Goal: Task Accomplishment & Management: Manage account settings

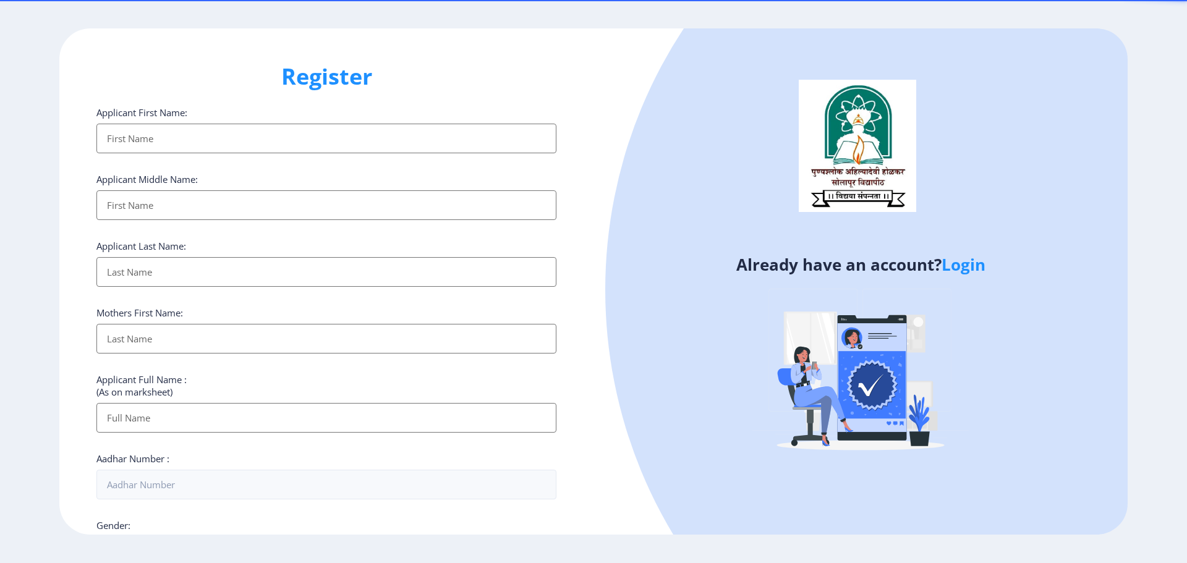
select select
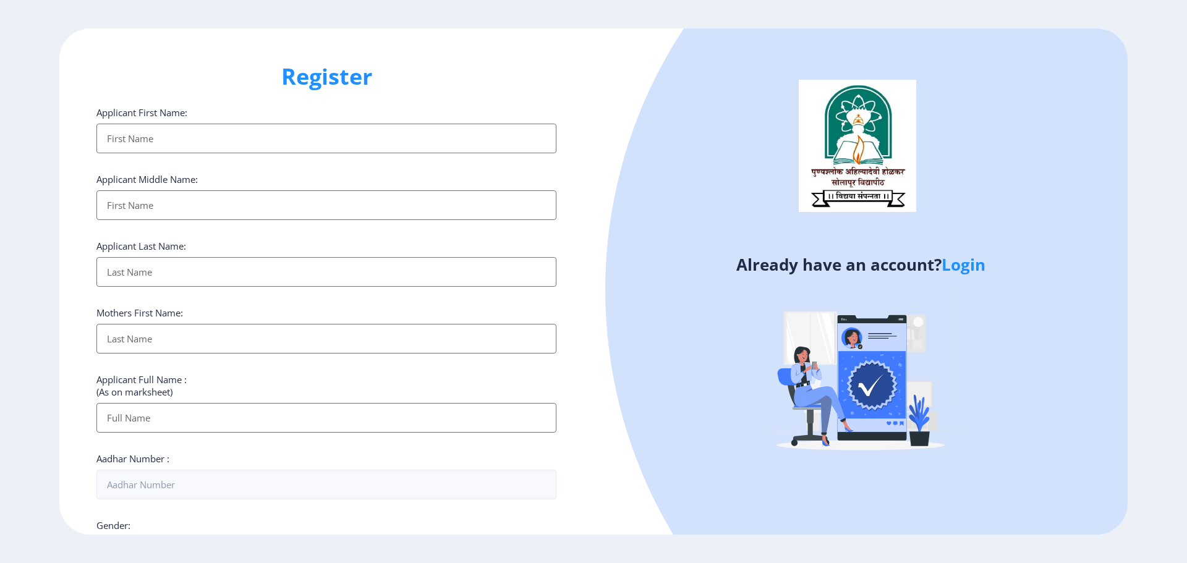
click at [982, 269] on link "Login" at bounding box center [964, 264] width 44 height 22
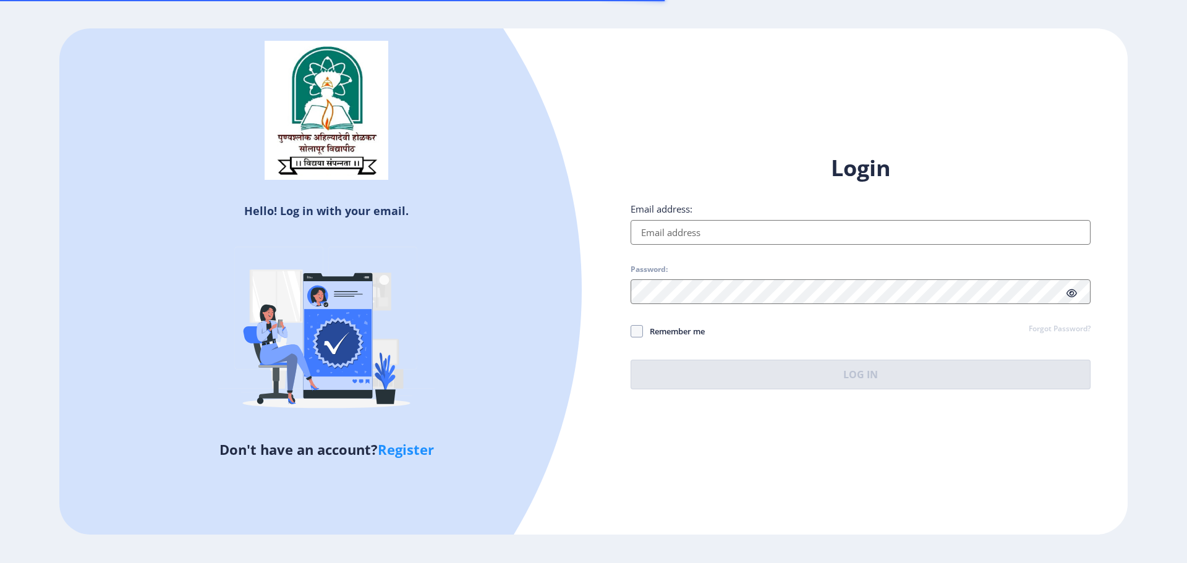
click at [786, 236] on input "Email address:" at bounding box center [861, 232] width 460 height 25
type input "[EMAIL_ADDRESS][DOMAIN_NAME]"
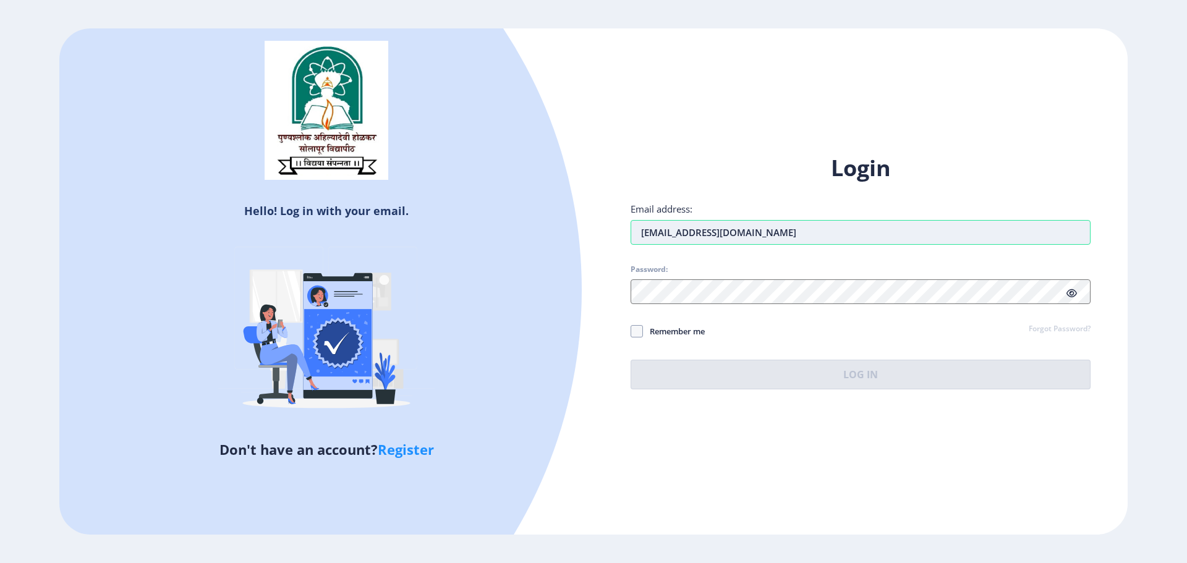
click at [726, 241] on input "[EMAIL_ADDRESS][DOMAIN_NAME]" at bounding box center [861, 232] width 460 height 25
click at [726, 240] on input "[EMAIL_ADDRESS][DOMAIN_NAME]" at bounding box center [861, 232] width 460 height 25
click at [794, 232] on input "Email address:" at bounding box center [861, 232] width 460 height 25
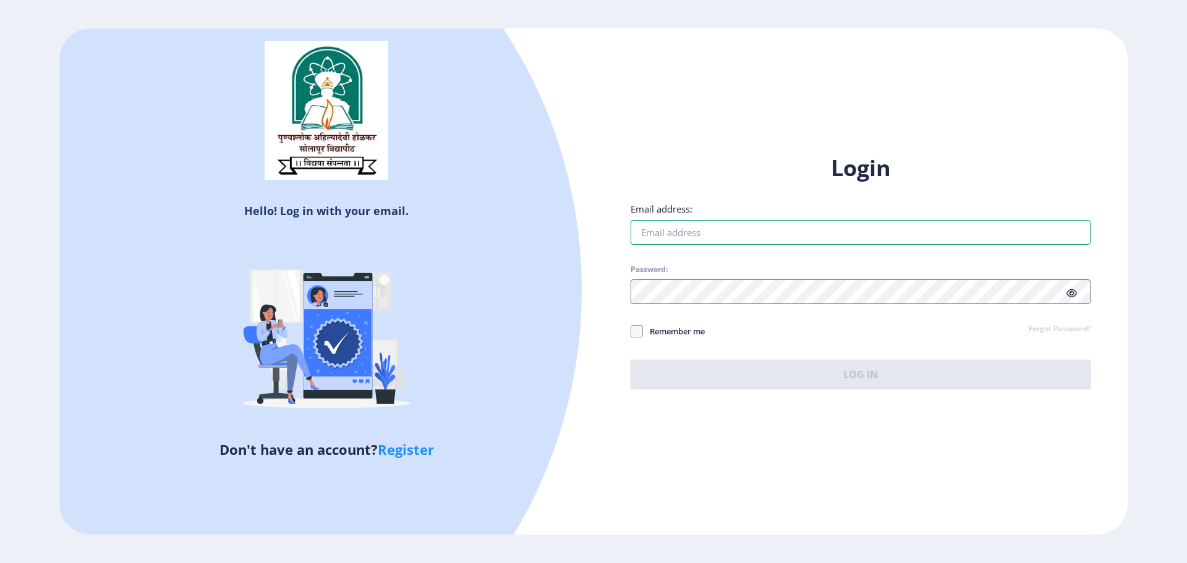
type input "[EMAIL_ADDRESS][DOMAIN_NAME]"
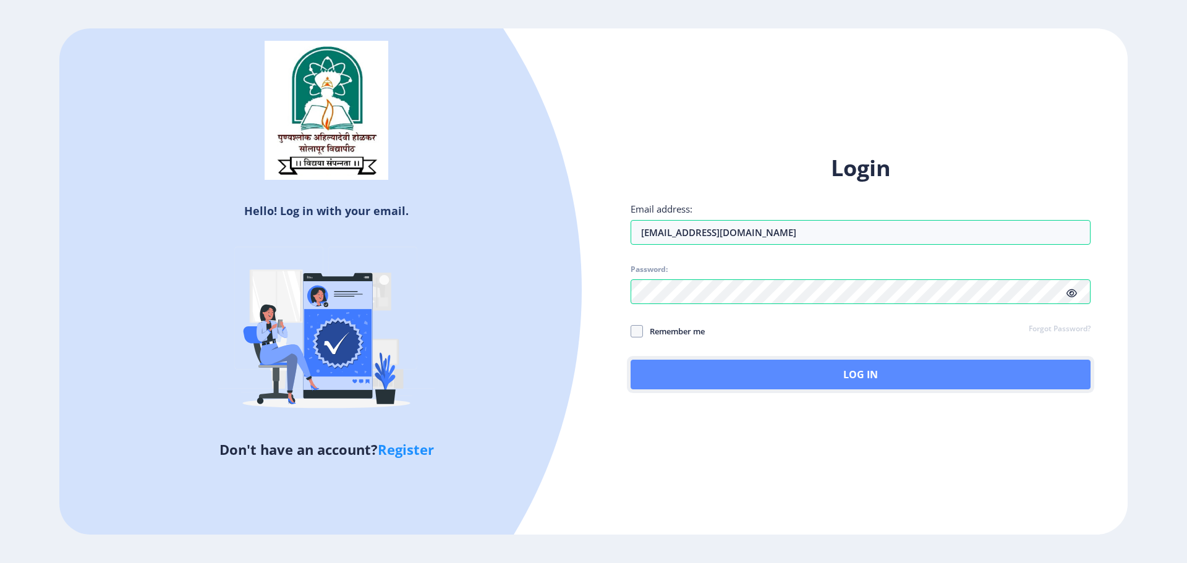
click at [821, 372] on button "Log In" at bounding box center [861, 375] width 460 height 30
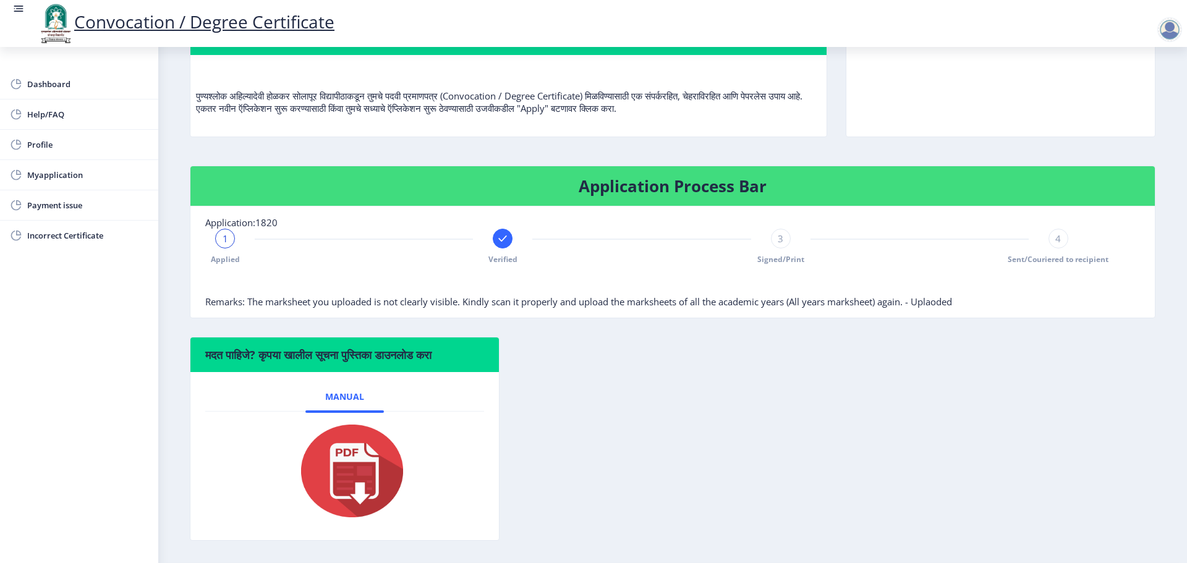
scroll to position [124, 0]
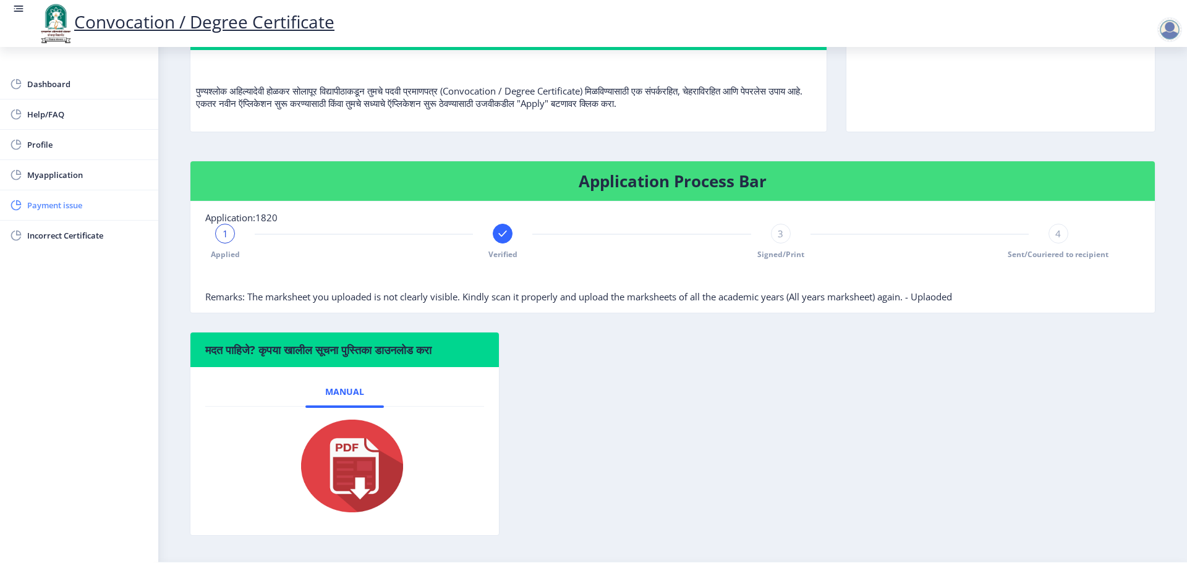
drag, startPoint x: 23, startPoint y: 177, endPoint x: 48, endPoint y: 194, distance: 30.4
click at [23, 177] on link "Myapplication" at bounding box center [79, 175] width 158 height 30
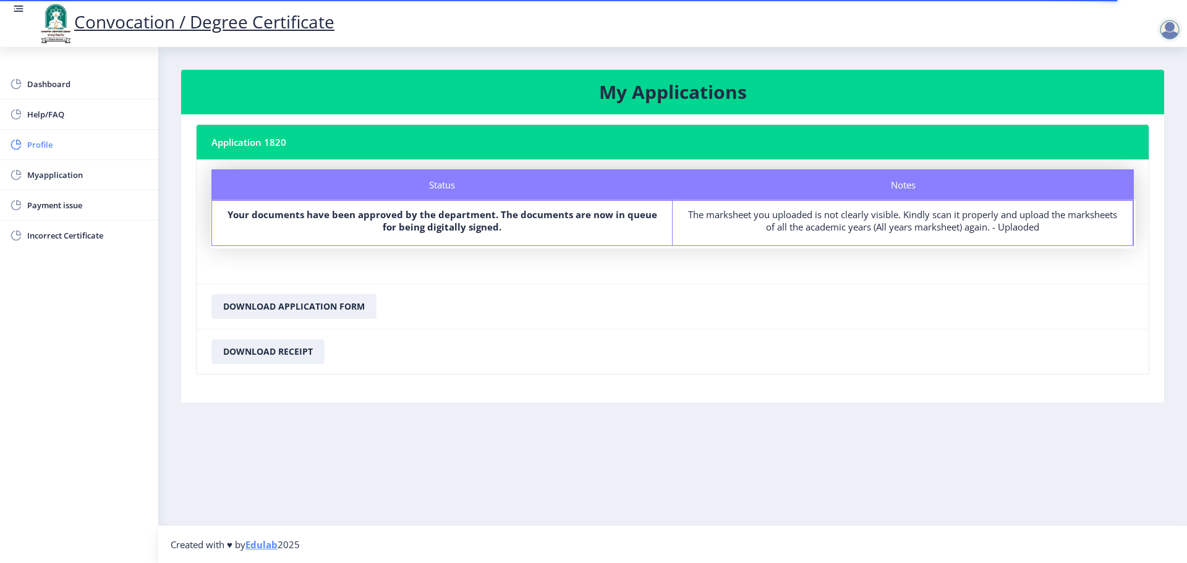
click at [47, 145] on span "Profile" at bounding box center [87, 144] width 121 height 15
select select
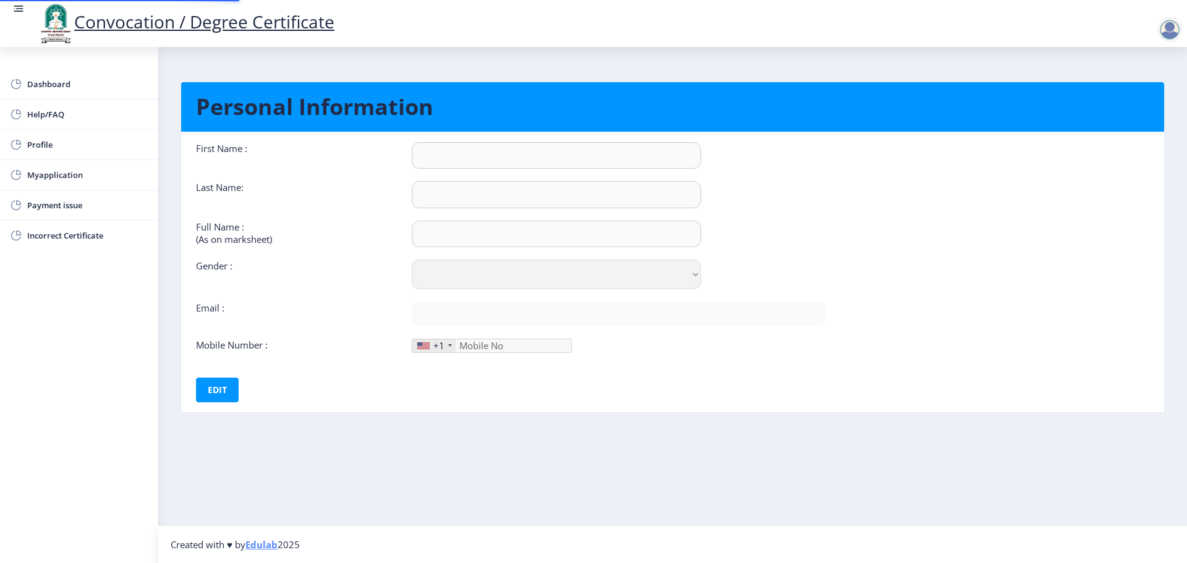
type input "[PERSON_NAME]"
type input "MILE"
type input "[PERSON_NAME]"
select select "[DEMOGRAPHIC_DATA]"
type input "[EMAIL_ADDRESS][DOMAIN_NAME]"
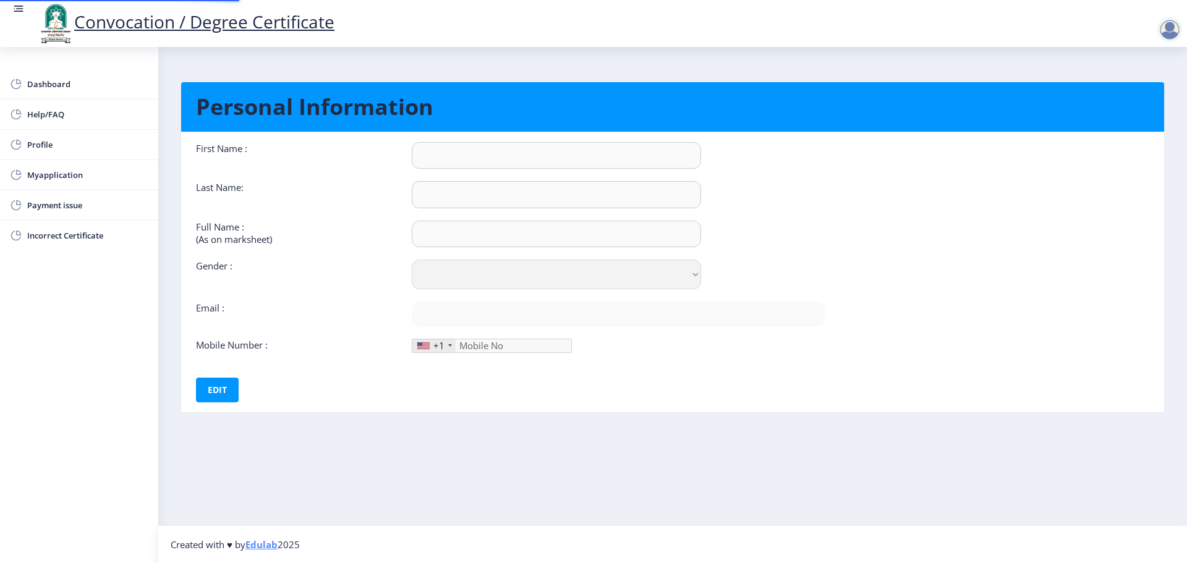
type input "9890064270"
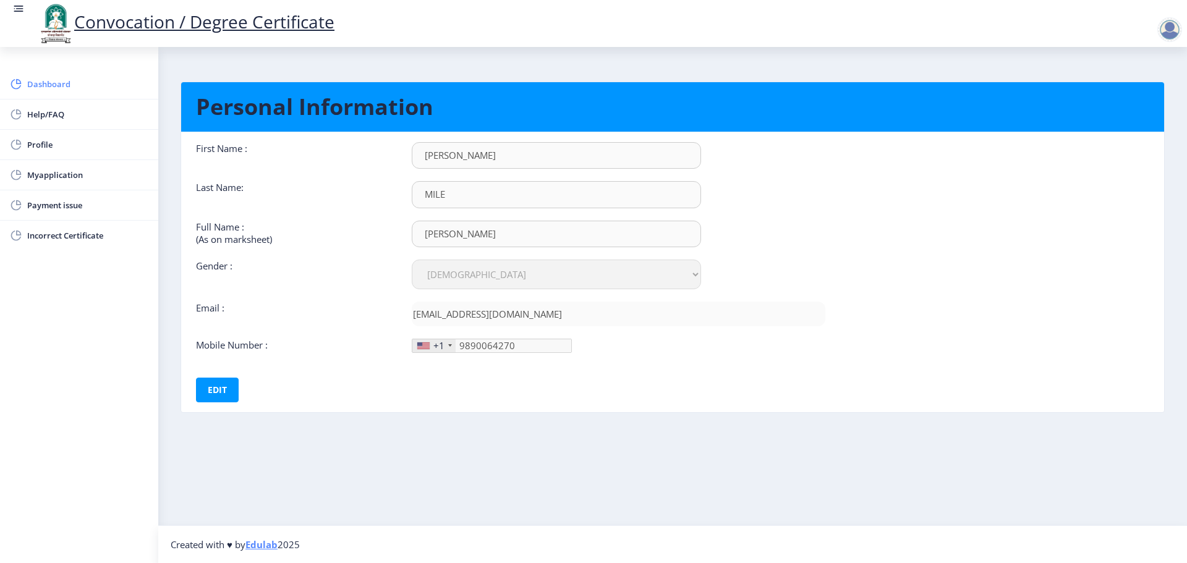
click at [49, 83] on span "Dashboard" at bounding box center [87, 84] width 121 height 15
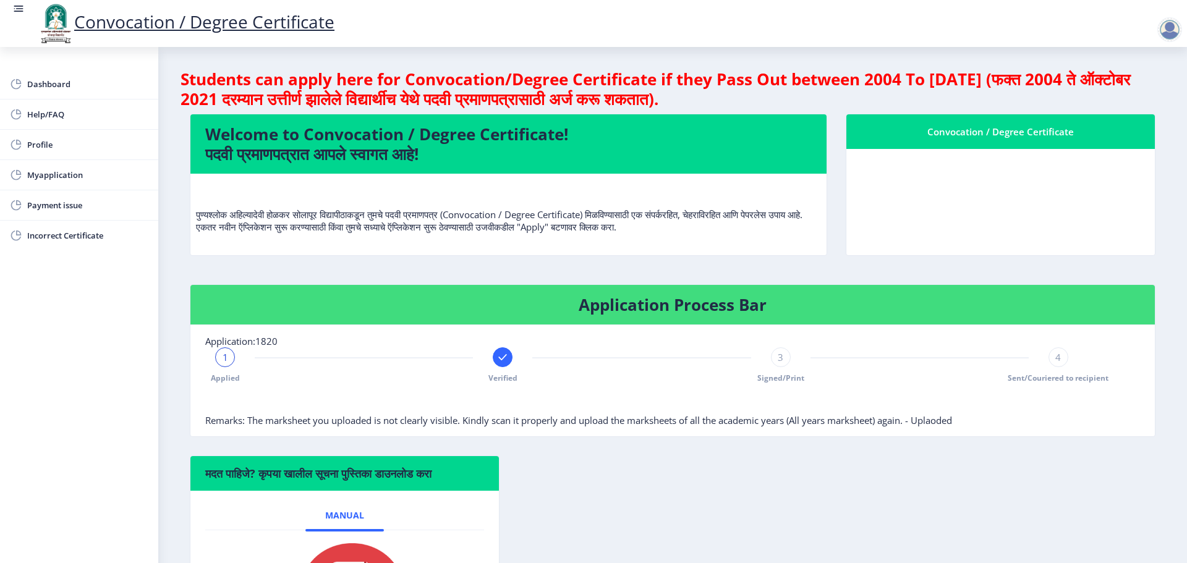
click at [1167, 30] on div at bounding box center [1169, 29] width 25 height 25
click at [1148, 98] on span "Log out" at bounding box center [1137, 96] width 79 height 15
